Goal: Transaction & Acquisition: Purchase product/service

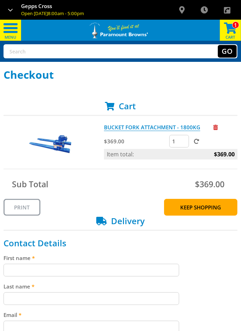
click at [217, 124] on link "Remove from cart" at bounding box center [216, 127] width 5 height 7
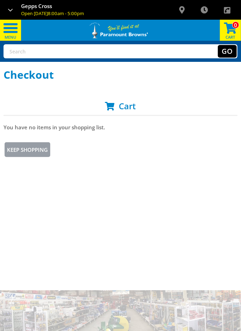
click at [107, 48] on input "text" at bounding box center [92, 51] width 176 height 13
type input "Bucket forks"
click at [230, 51] on button "Go" at bounding box center [227, 51] width 19 height 13
